Goal: Task Accomplishment & Management: Use online tool/utility

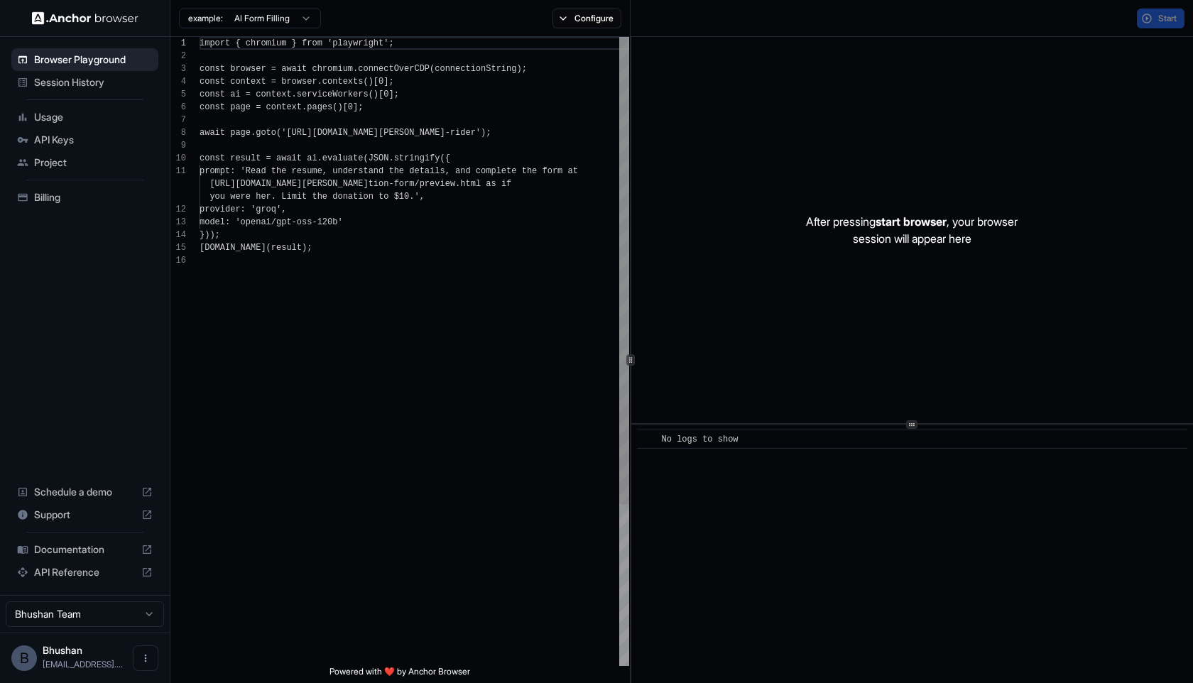
scroll to position [128, 0]
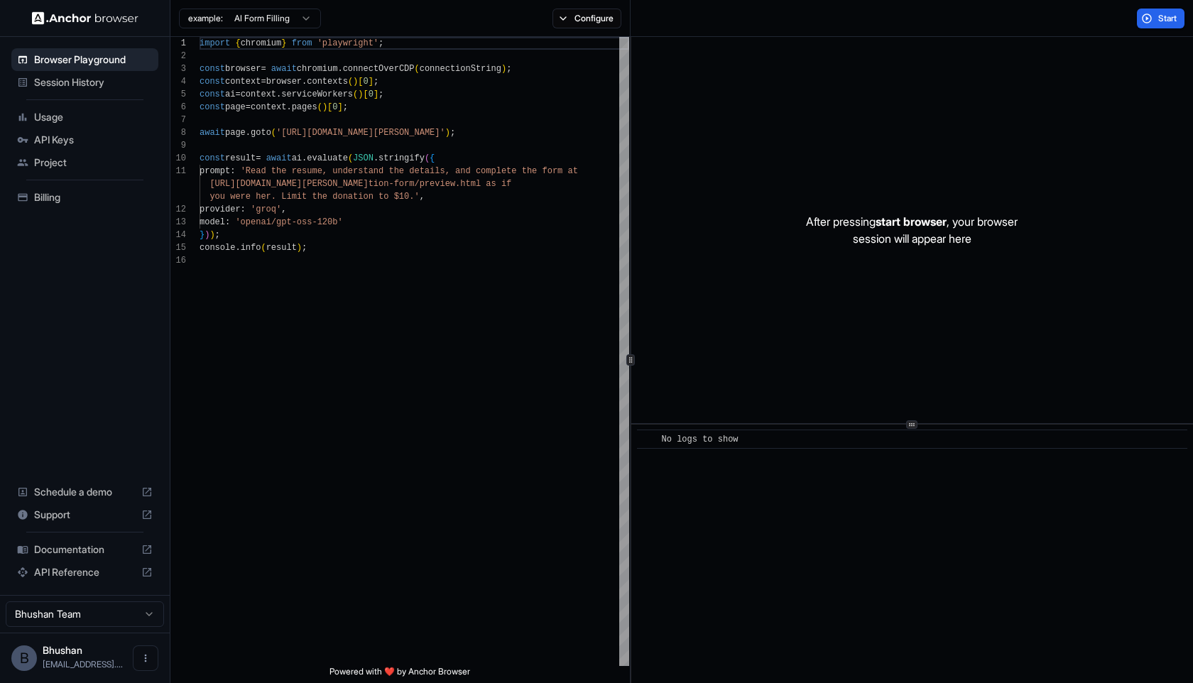
click at [896, 217] on span "start browser" at bounding box center [911, 222] width 71 height 14
drag, startPoint x: 287, startPoint y: 131, endPoint x: 487, endPoint y: 121, distance: 199.8
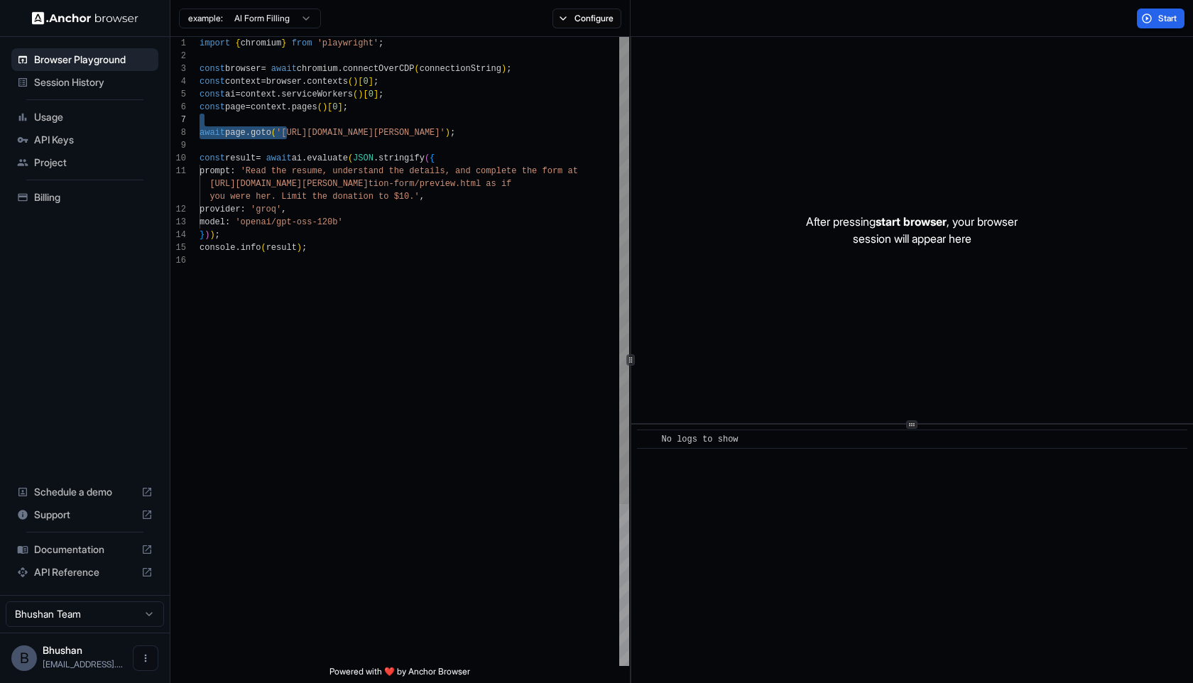
click at [487, 121] on div "import { chromium } from 'playwright' ; const browser = await chromium . connec…" at bounding box center [415, 460] width 430 height 847
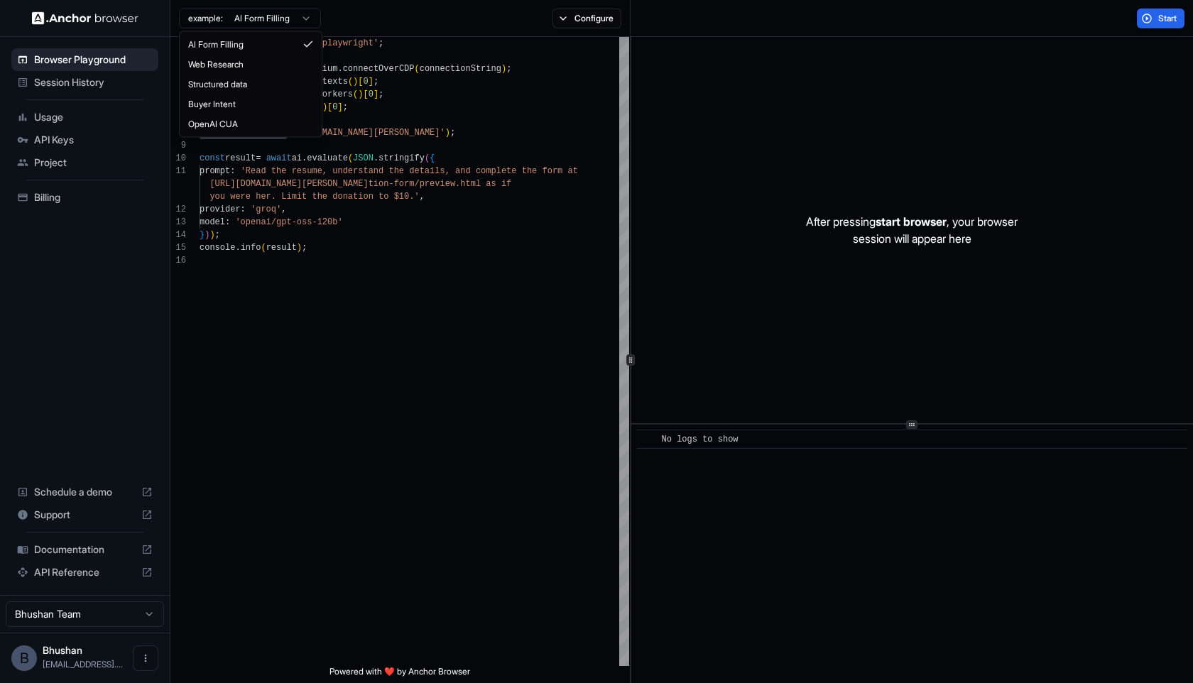
click at [276, 20] on html "Browser Playground Session History Usage API Keys Project Billing Schedule a de…" at bounding box center [596, 341] width 1193 height 683
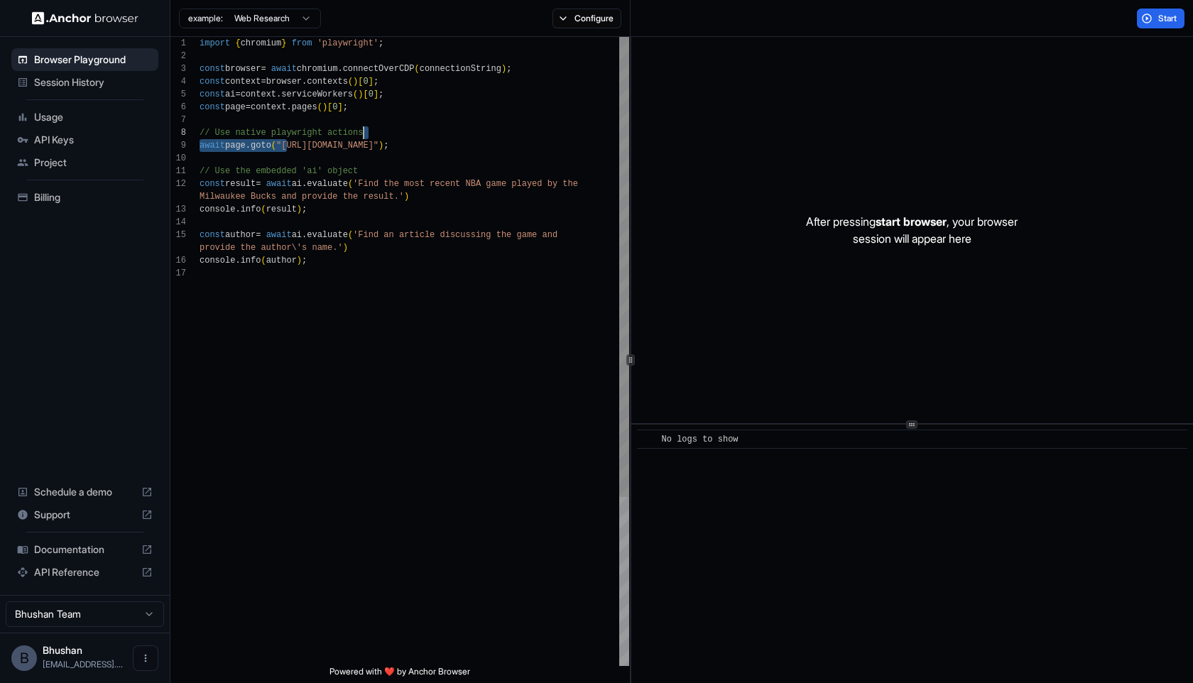
scroll to position [102, 0]
drag, startPoint x: 286, startPoint y: 142, endPoint x: 440, endPoint y: 141, distance: 154.1
click at [440, 141] on div "import { chromium } from 'playwright' ; const browser = await chromium . connec…" at bounding box center [415, 466] width 430 height 859
click at [334, 145] on div "import { chromium } from 'playwright' ; const browser = await chromium . connec…" at bounding box center [415, 466] width 430 height 859
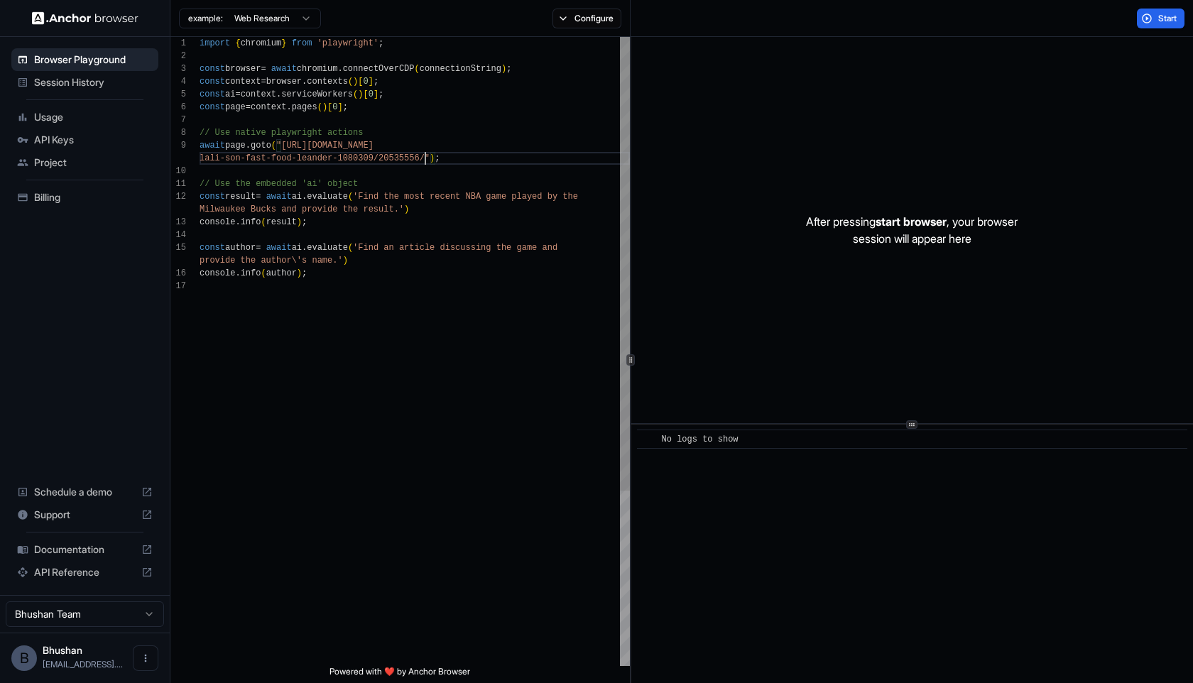
scroll to position [26, 0]
drag, startPoint x: 373, startPoint y: 195, endPoint x: 398, endPoint y: 207, distance: 27.6
click at [398, 207] on div "import { chromium } from 'playwright' ; const browser = await chromium . connec…" at bounding box center [415, 473] width 430 height 872
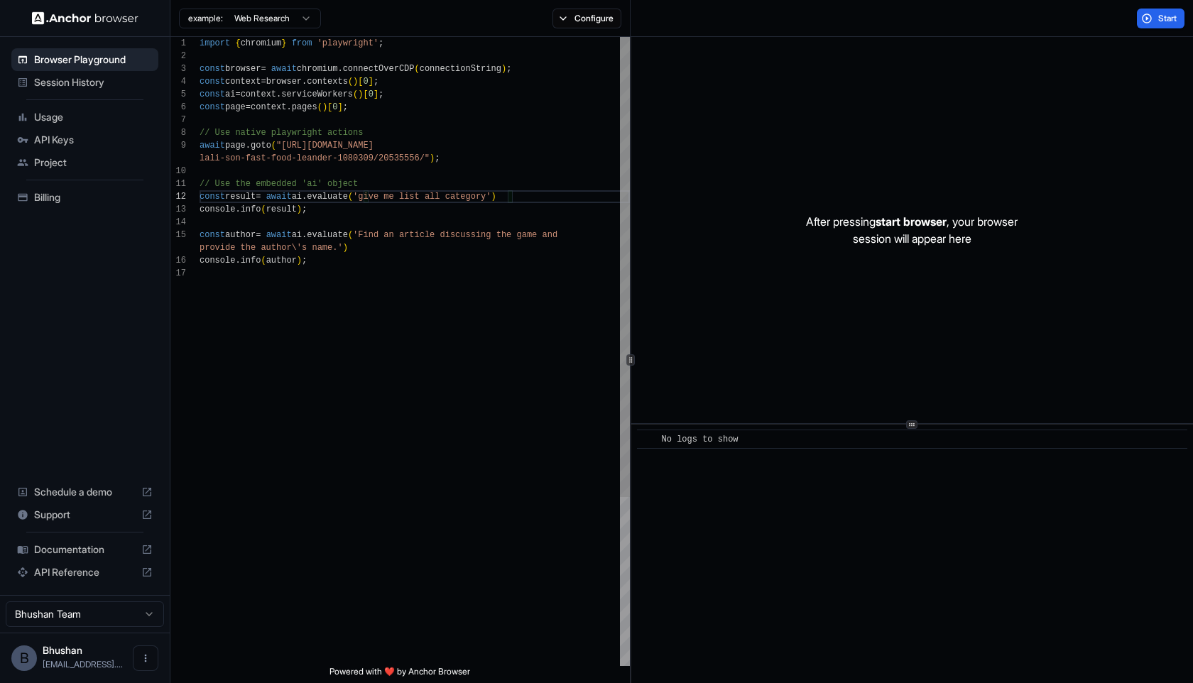
scroll to position [64, 0]
click at [371, 234] on div "import { chromium } from 'playwright' ; const browser = await chromium . connec…" at bounding box center [415, 466] width 430 height 859
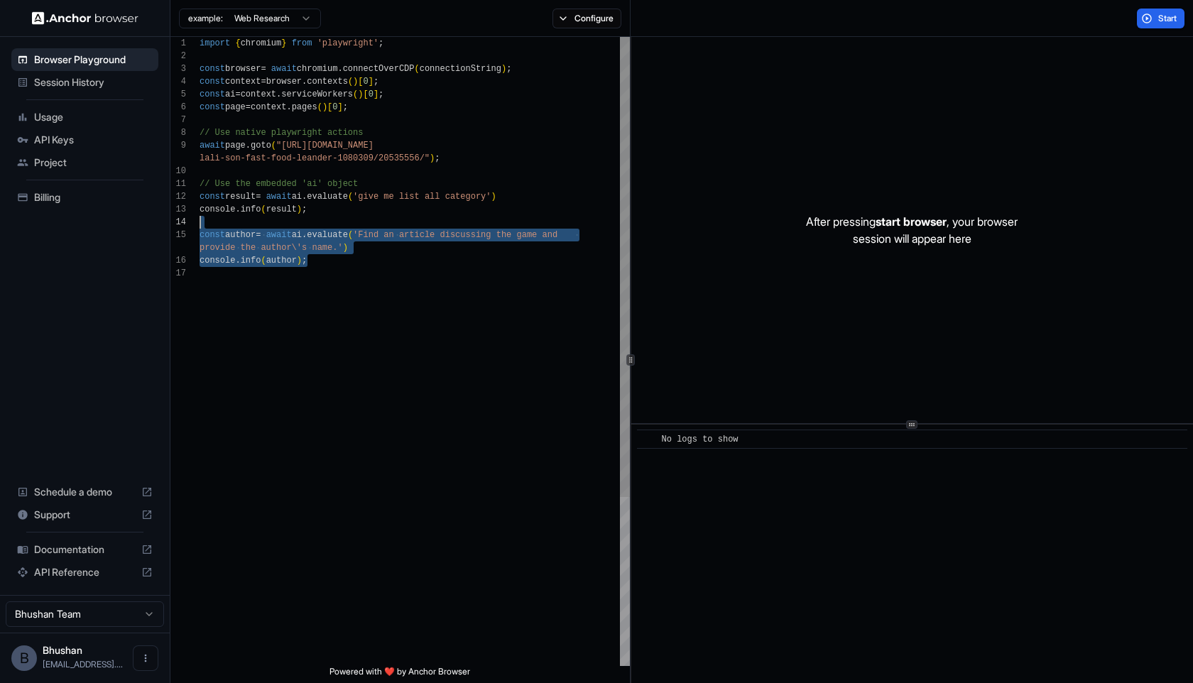
scroll to position [51, 0]
drag, startPoint x: 367, startPoint y: 259, endPoint x: 166, endPoint y: 223, distance: 203.4
click at [200, 223] on div "import { chromium } from 'playwright' ; const browser = await chromium . connec…" at bounding box center [415, 466] width 430 height 859
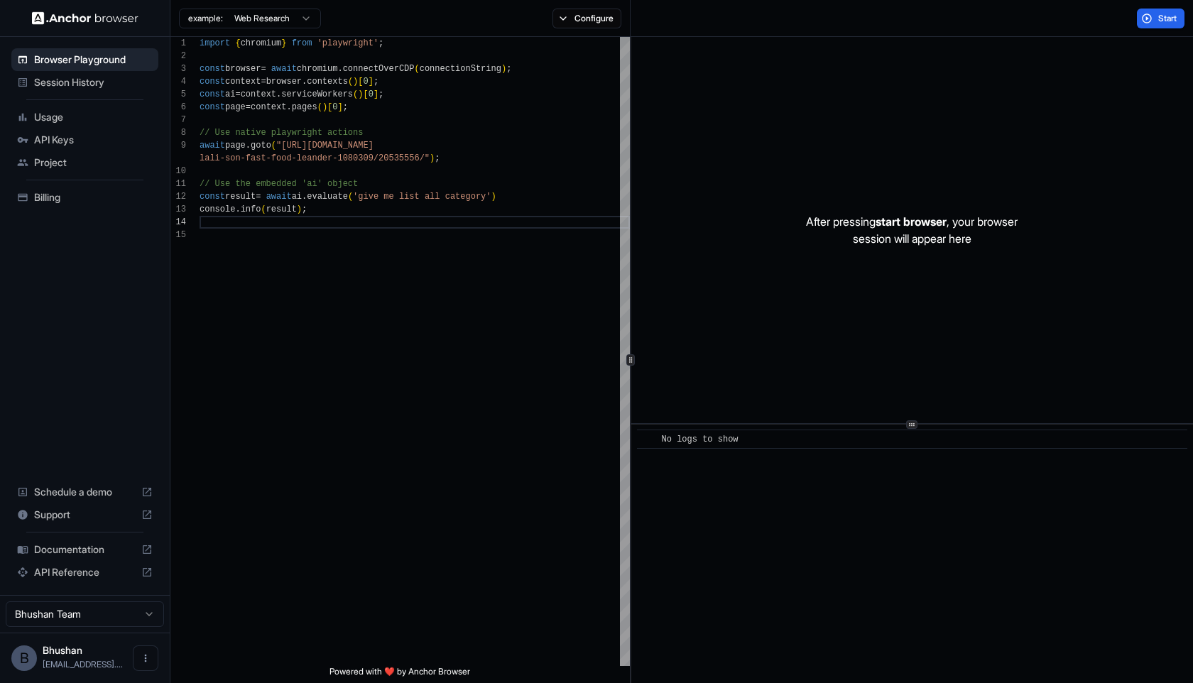
scroll to position [38, 0]
type textarea "**********"
click at [1153, 17] on button "Start" at bounding box center [1161, 19] width 48 height 20
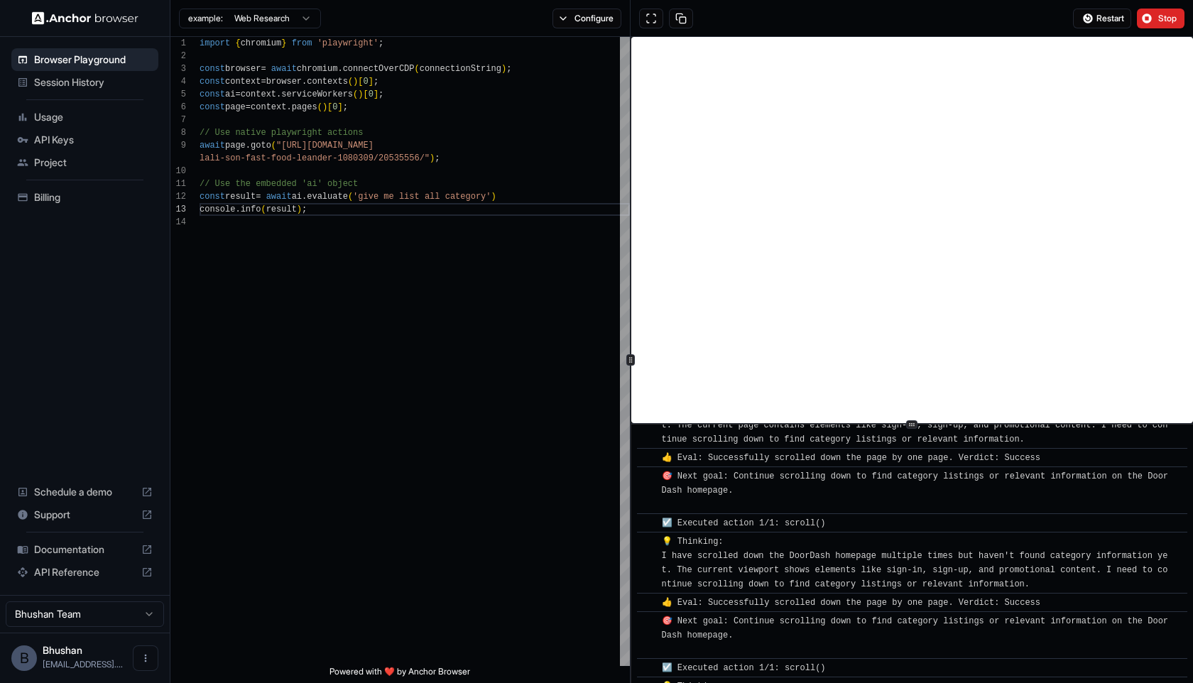
scroll to position [3279, 0]
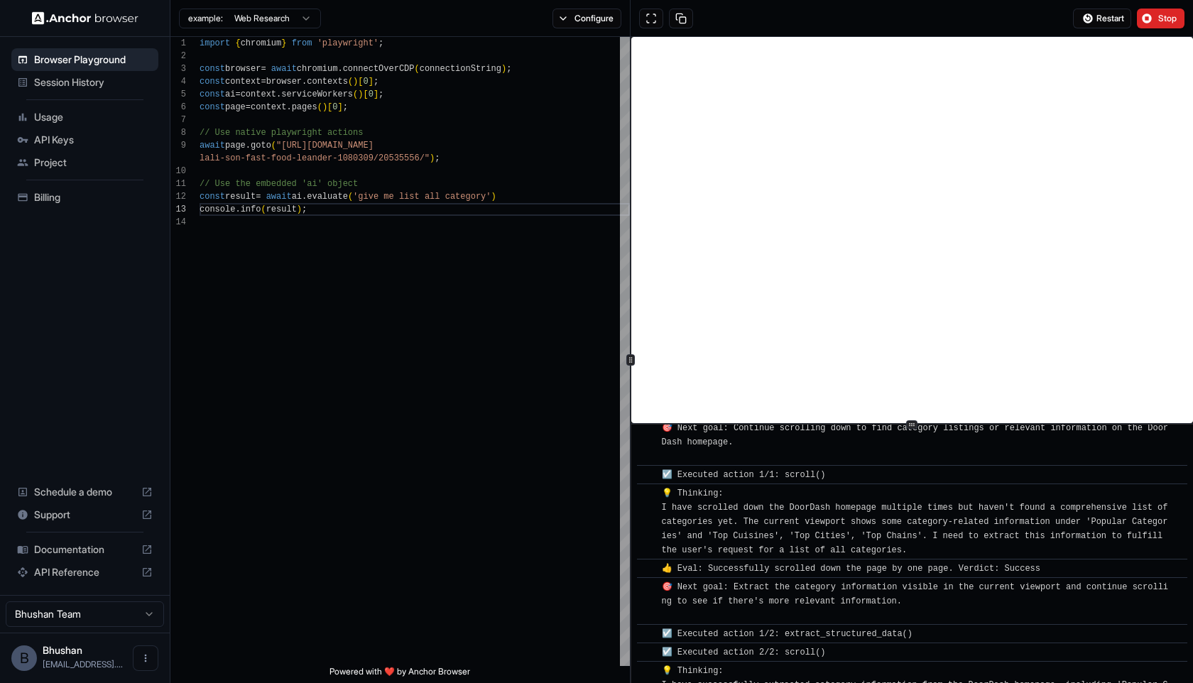
scroll to position [1193, 0]
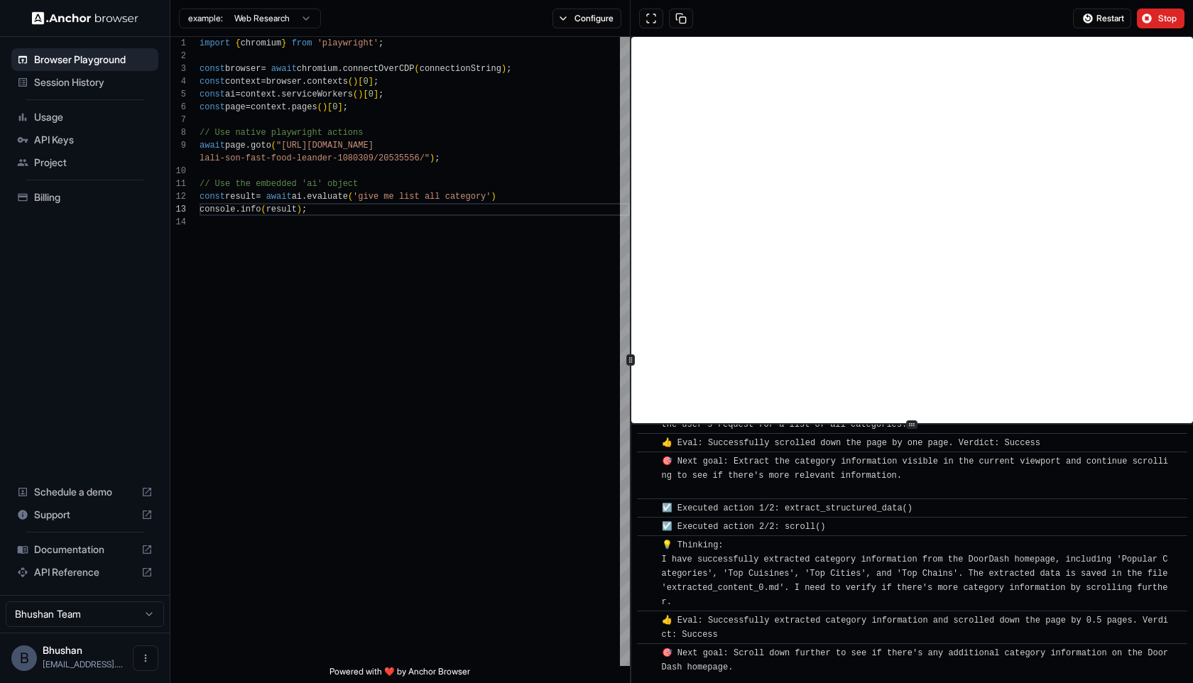
click at [92, 77] on span "Session History" at bounding box center [93, 82] width 119 height 14
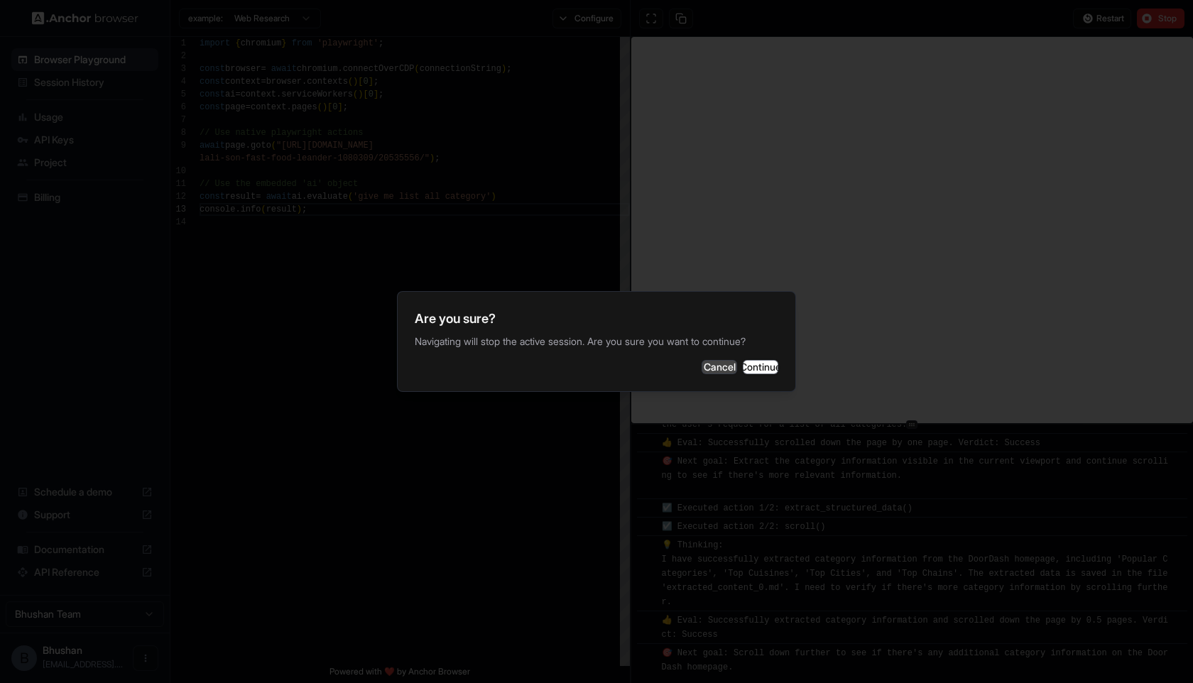
click at [702, 374] on button "Cancel" at bounding box center [720, 367] width 36 height 14
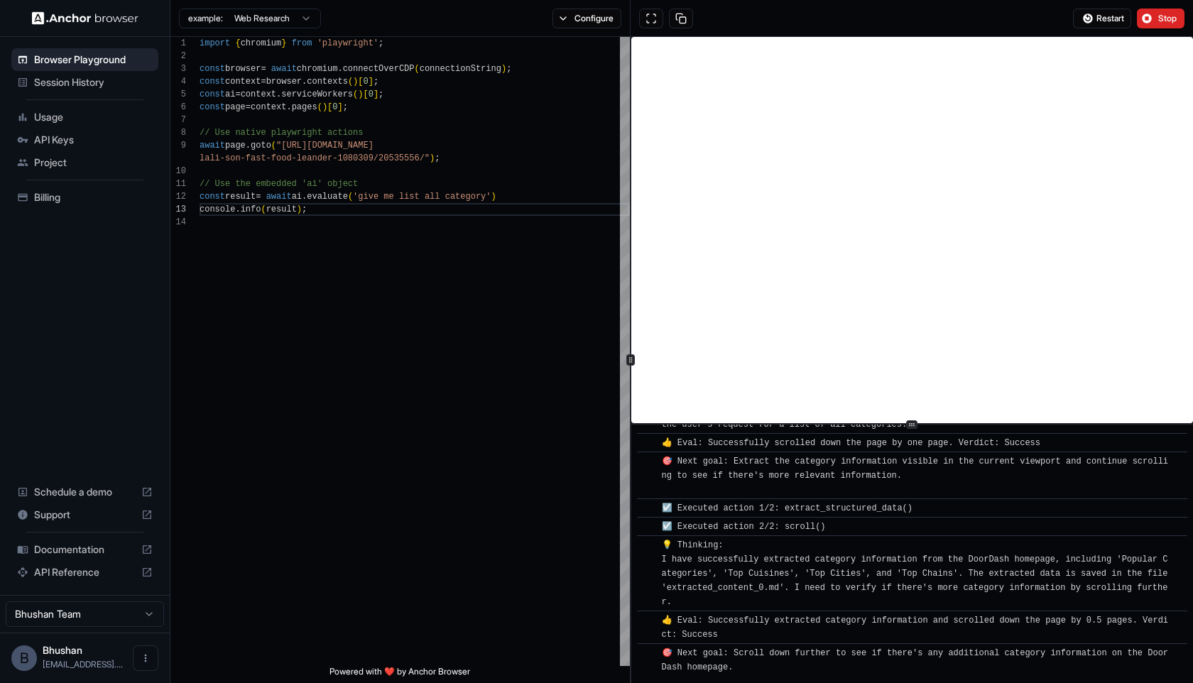
click at [94, 117] on span "Usage" at bounding box center [93, 117] width 119 height 14
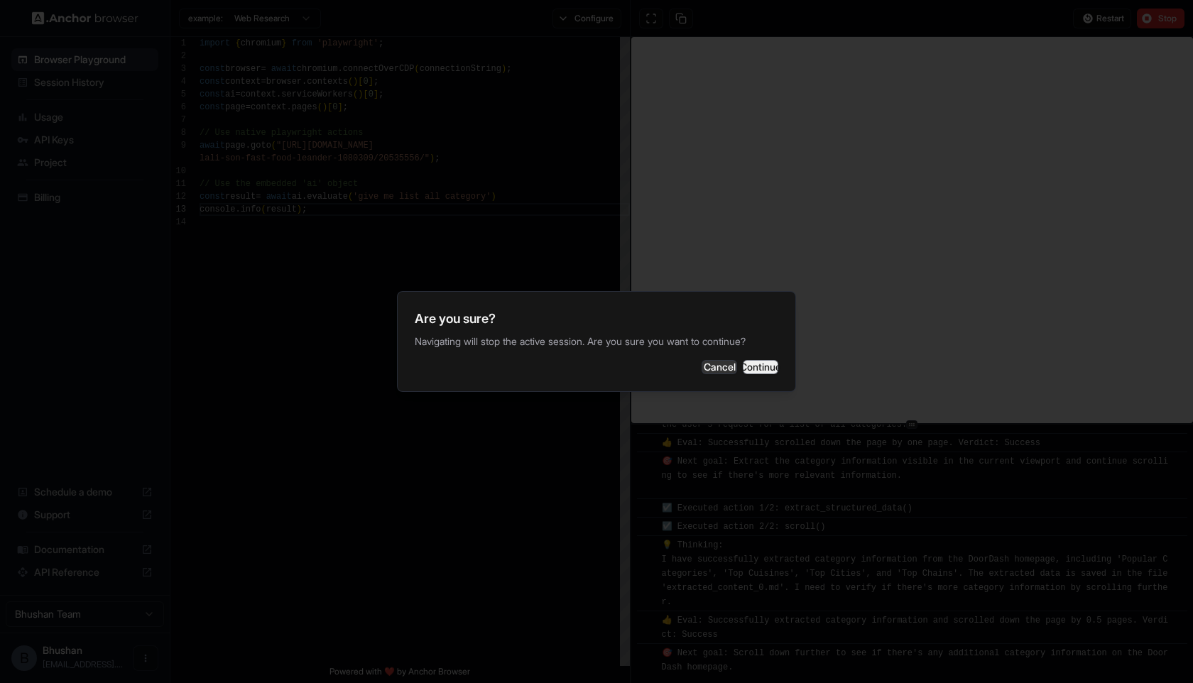
click at [752, 360] on button "Continue" at bounding box center [761, 367] width 36 height 14
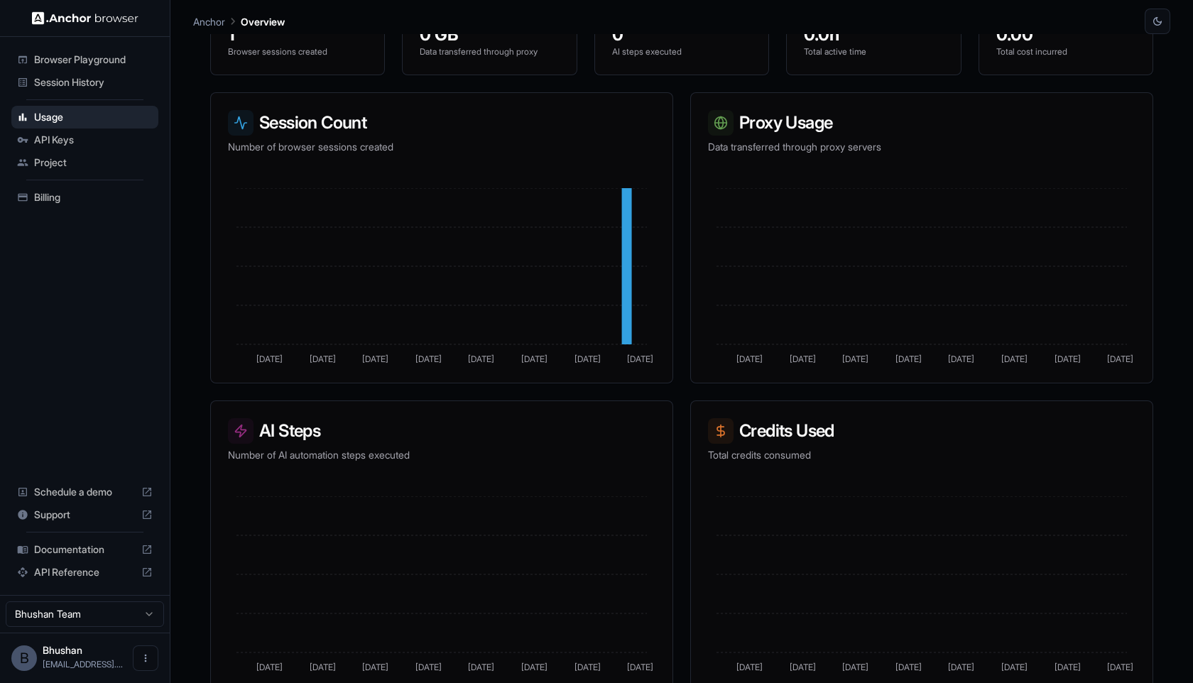
scroll to position [183, 0]
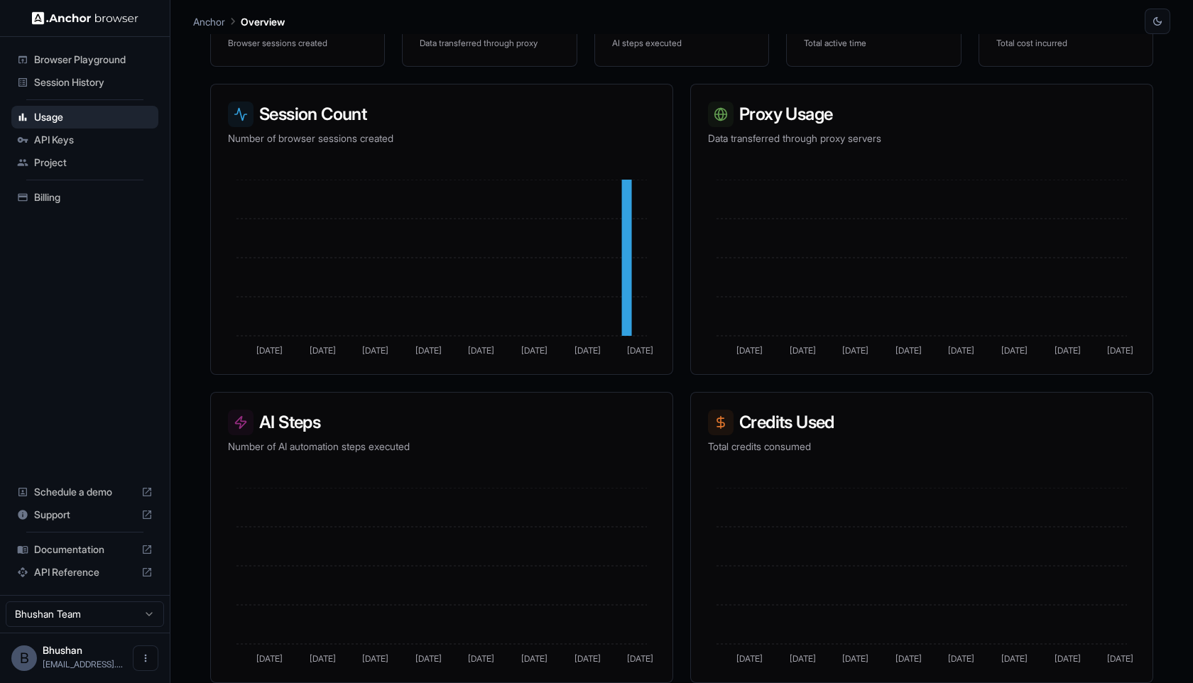
click at [98, 205] on div "Billing" at bounding box center [84, 197] width 147 height 23
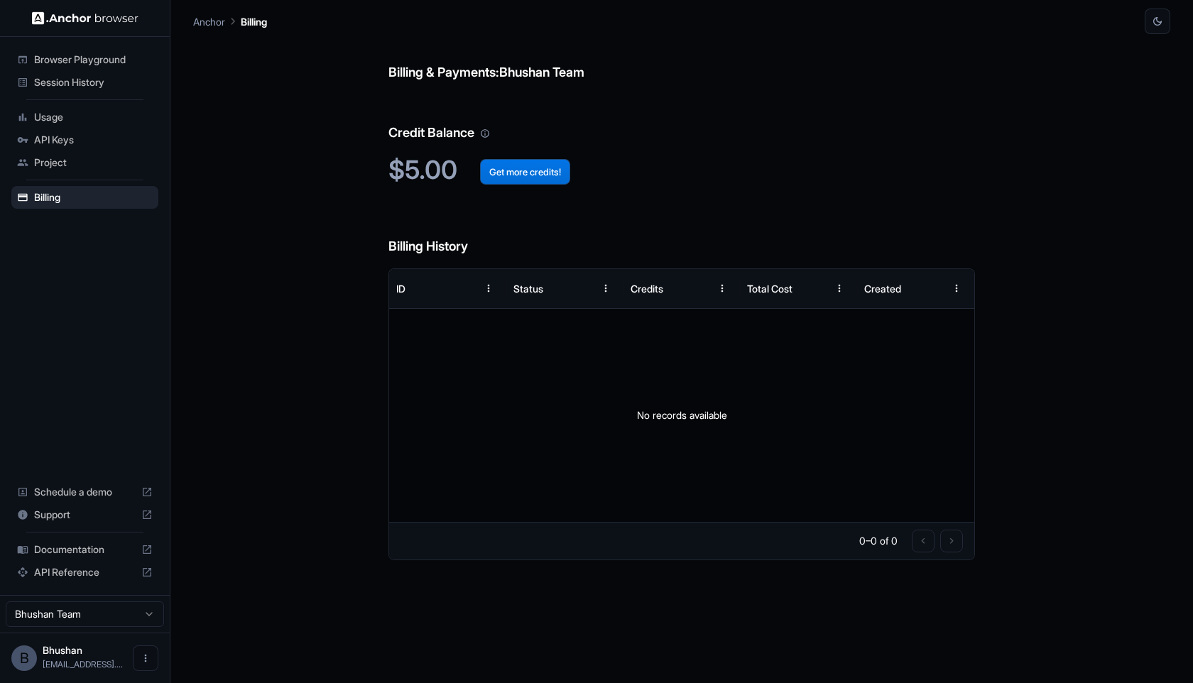
click at [521, 168] on button "Get more credits!" at bounding box center [525, 172] width 90 height 26
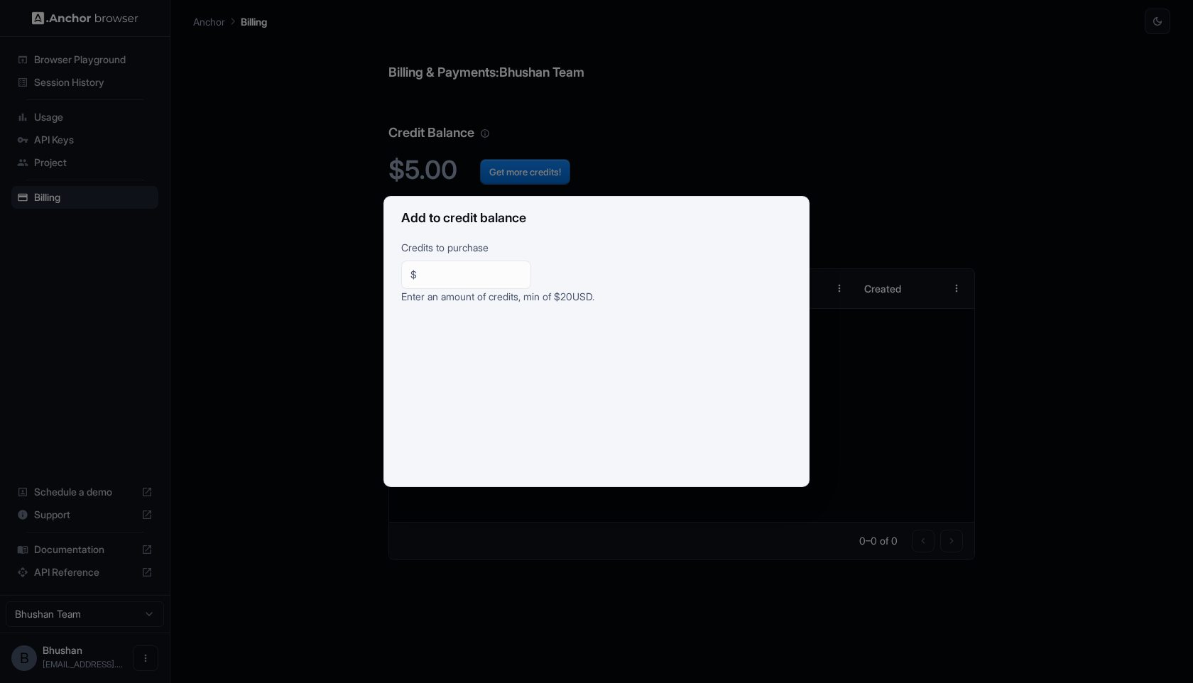
click at [552, 132] on div "Add to credit balance Credits to purchase $ ** ​ Enter an amount of credits, mi…" at bounding box center [596, 341] width 1193 height 683
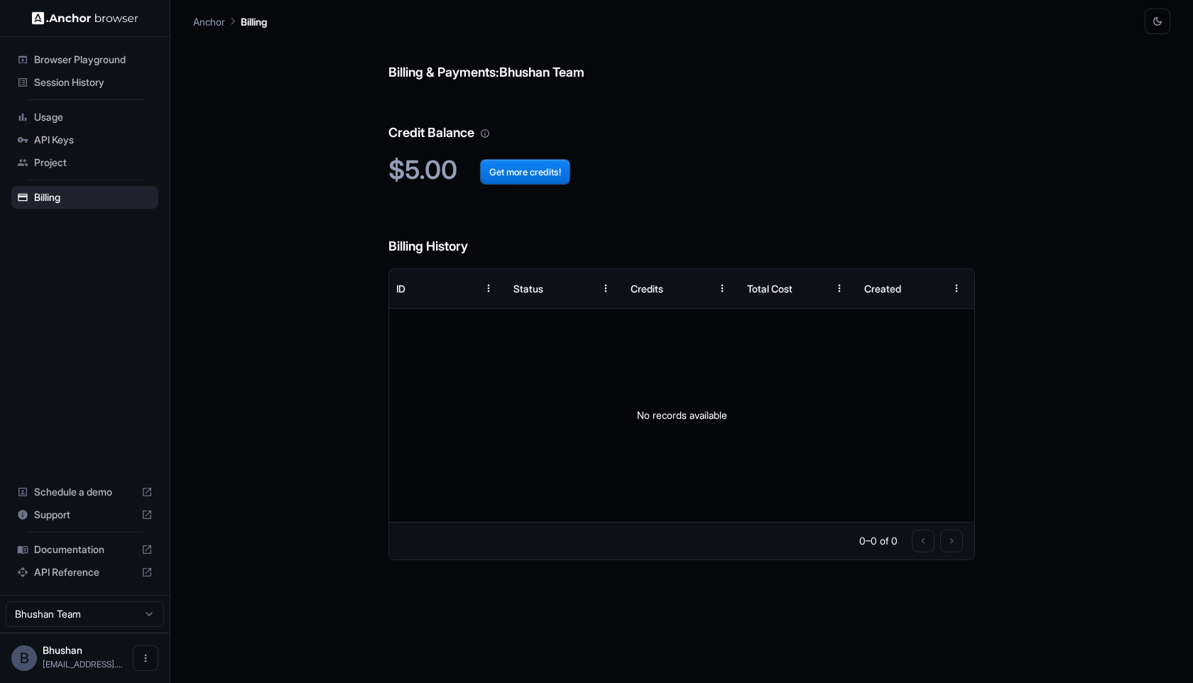
click at [1157, 13] on button "button" at bounding box center [1158, 22] width 26 height 26
click at [1135, 78] on li "Light" at bounding box center [1140, 78] width 45 height 23
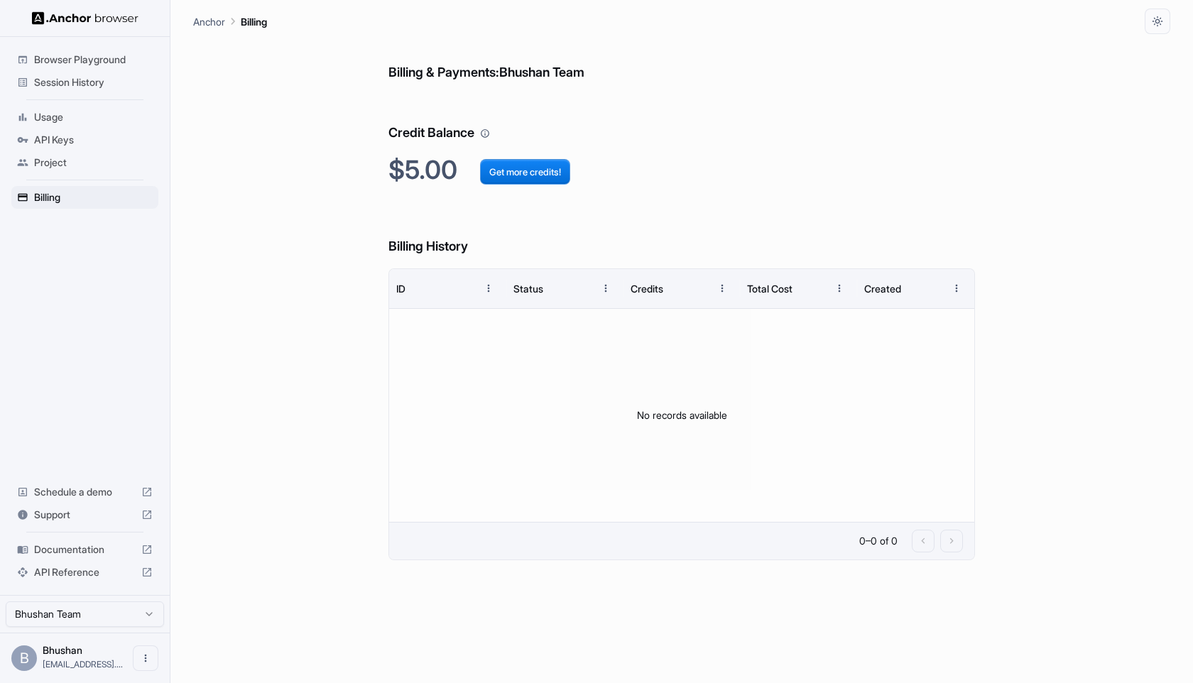
click at [101, 13] on img at bounding box center [85, 17] width 107 height 13
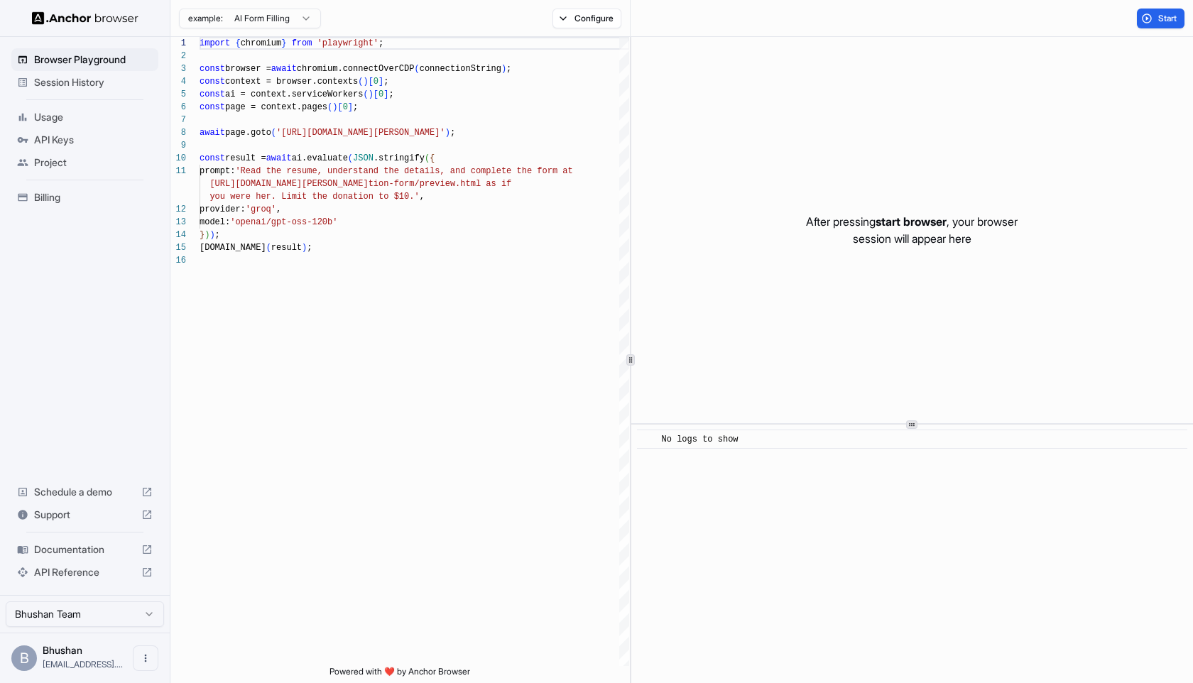
scroll to position [128, 0]
